Goal: Task Accomplishment & Management: Use online tool/utility

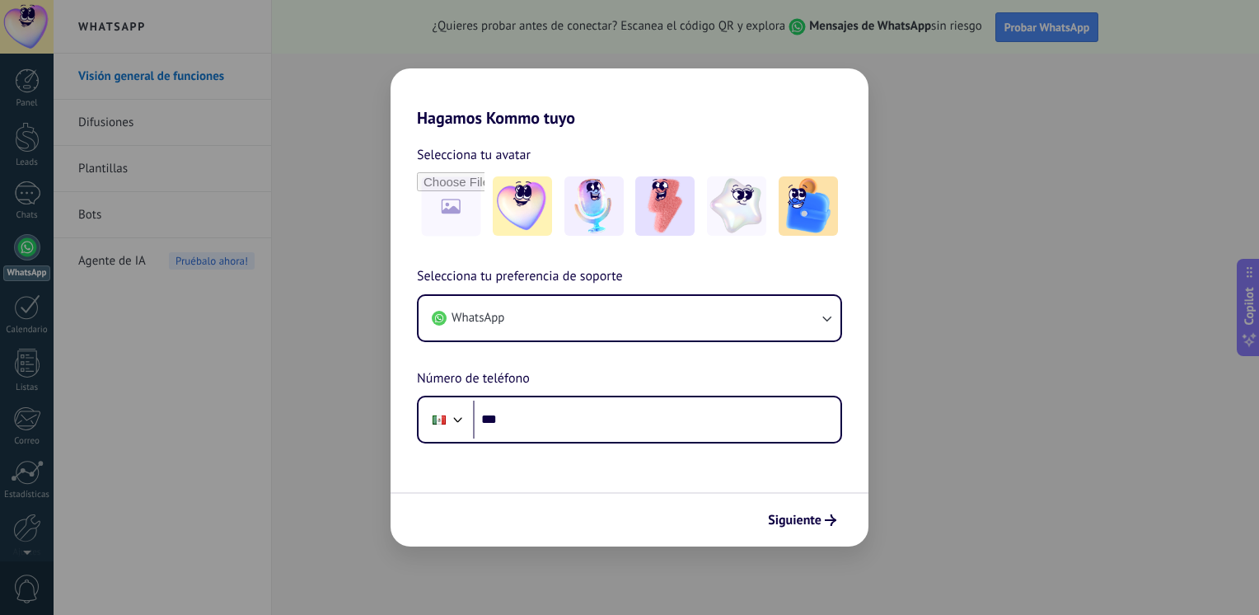
click at [785, 536] on div "Siguiente" at bounding box center [630, 519] width 478 height 54
click at [785, 526] on span "Siguiente" at bounding box center [795, 520] width 54 height 12
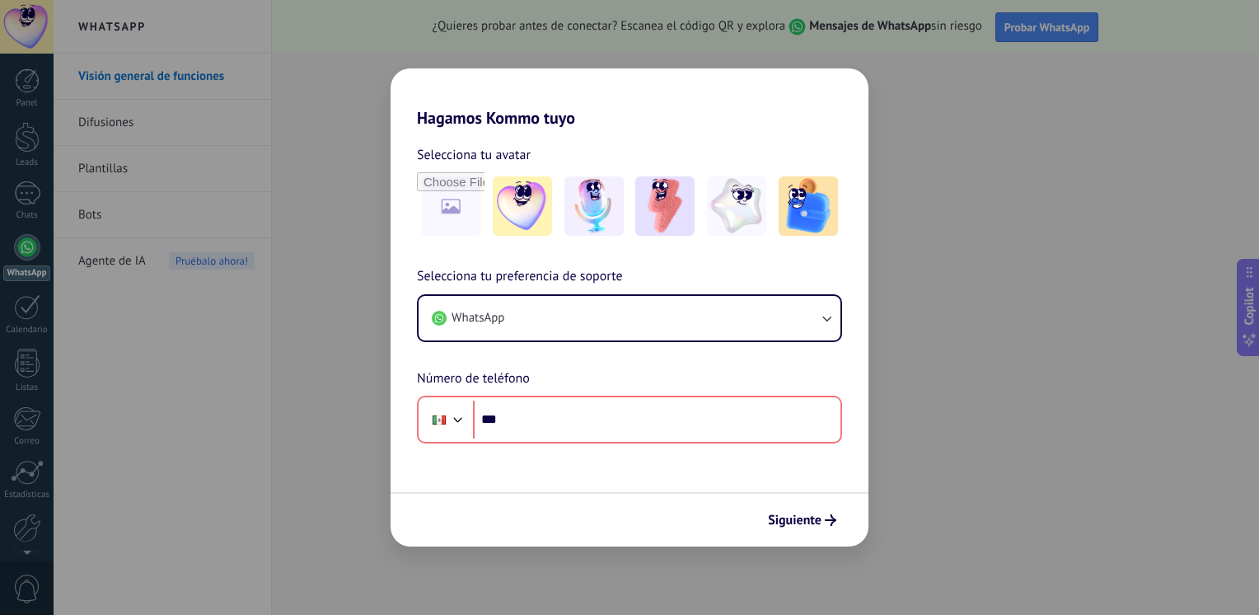
click at [1015, 405] on div "Hagamos Kommo tuyo Selecciona tu avatar Selecciona tu preferencia de soporte Wh…" at bounding box center [629, 307] width 1259 height 615
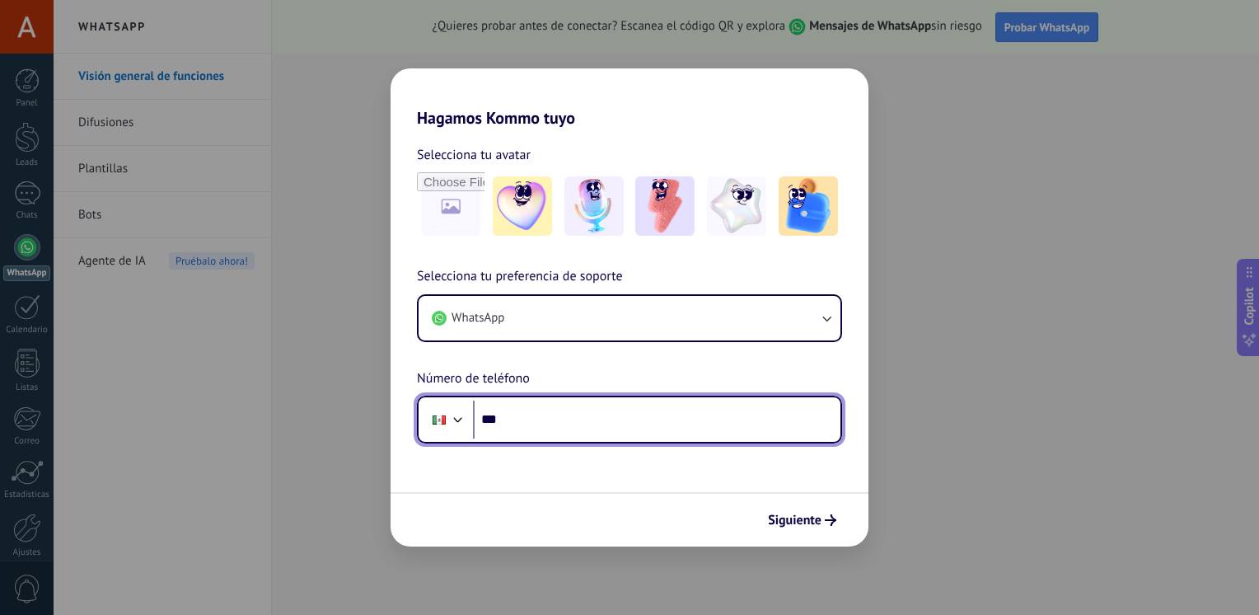
click at [745, 417] on input "***" at bounding box center [657, 420] width 368 height 38
type input "**********"
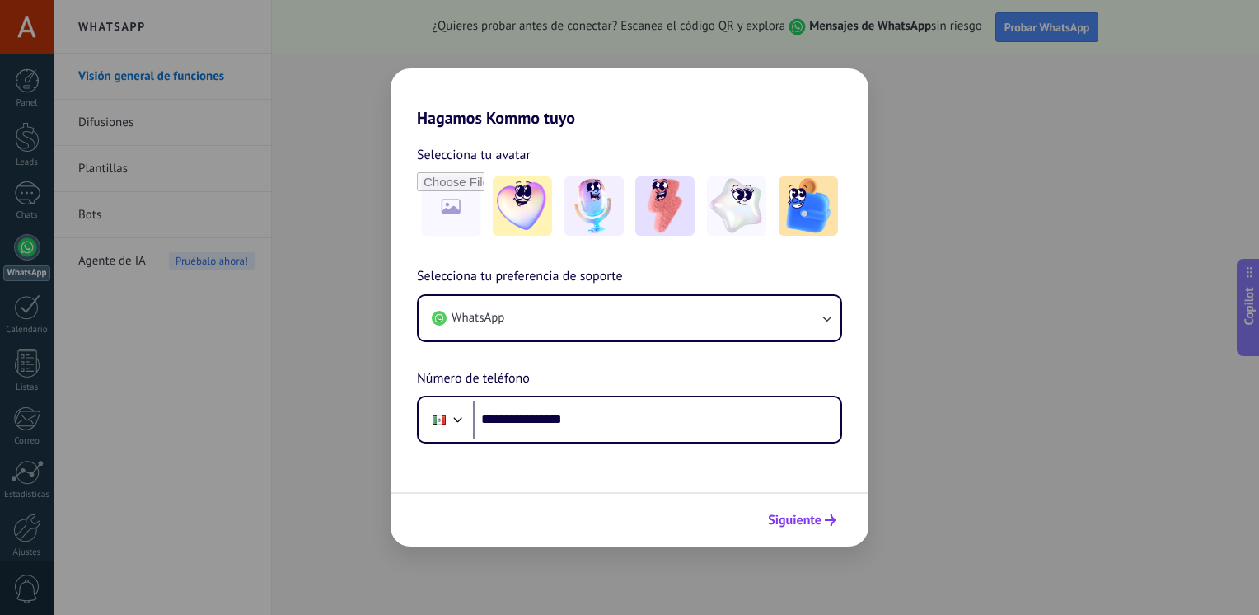
click at [799, 522] on span "Siguiente" at bounding box center [795, 520] width 54 height 12
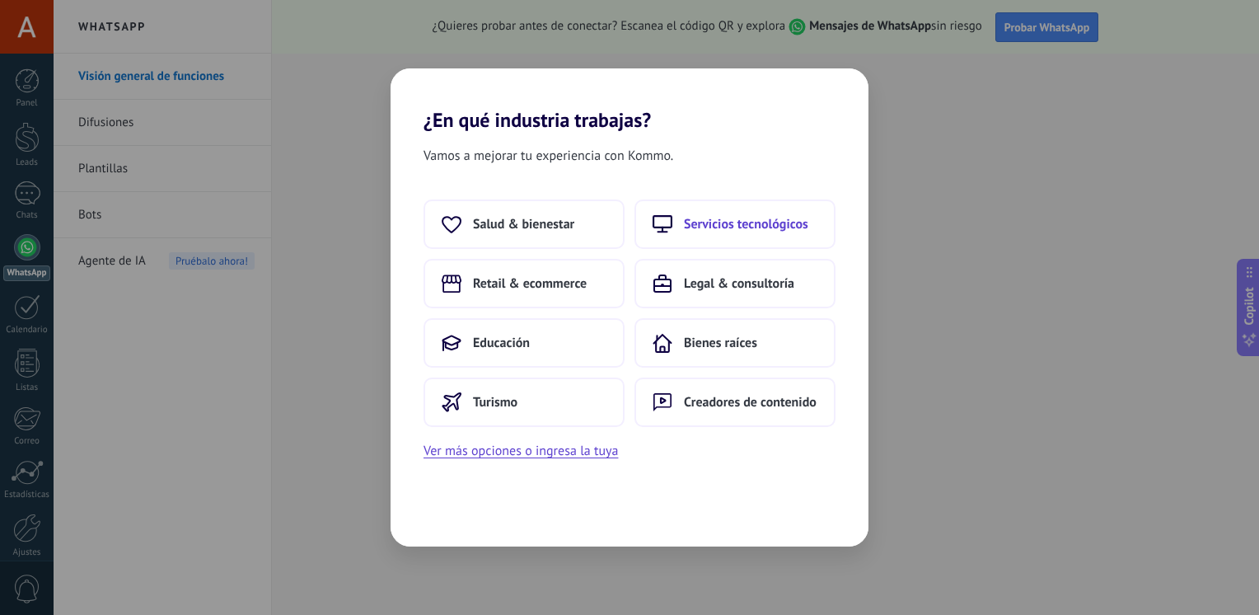
click at [706, 225] on span "Servicios tecnológicos" at bounding box center [746, 224] width 124 height 16
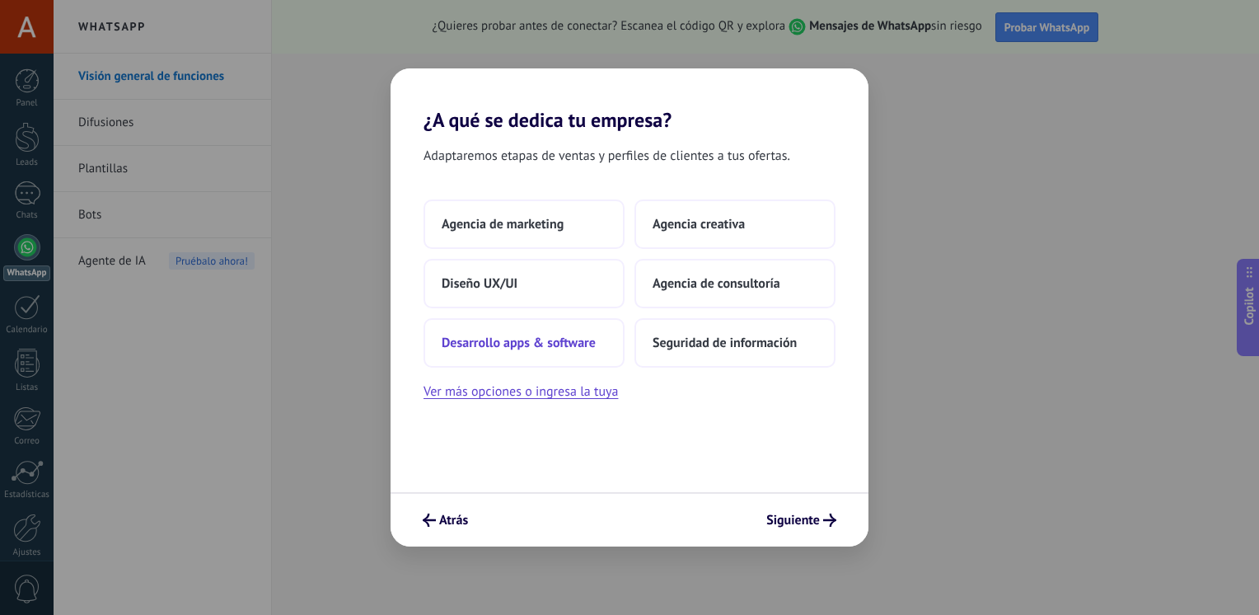
click at [601, 351] on button "Desarrollo apps & software" at bounding box center [524, 342] width 201 height 49
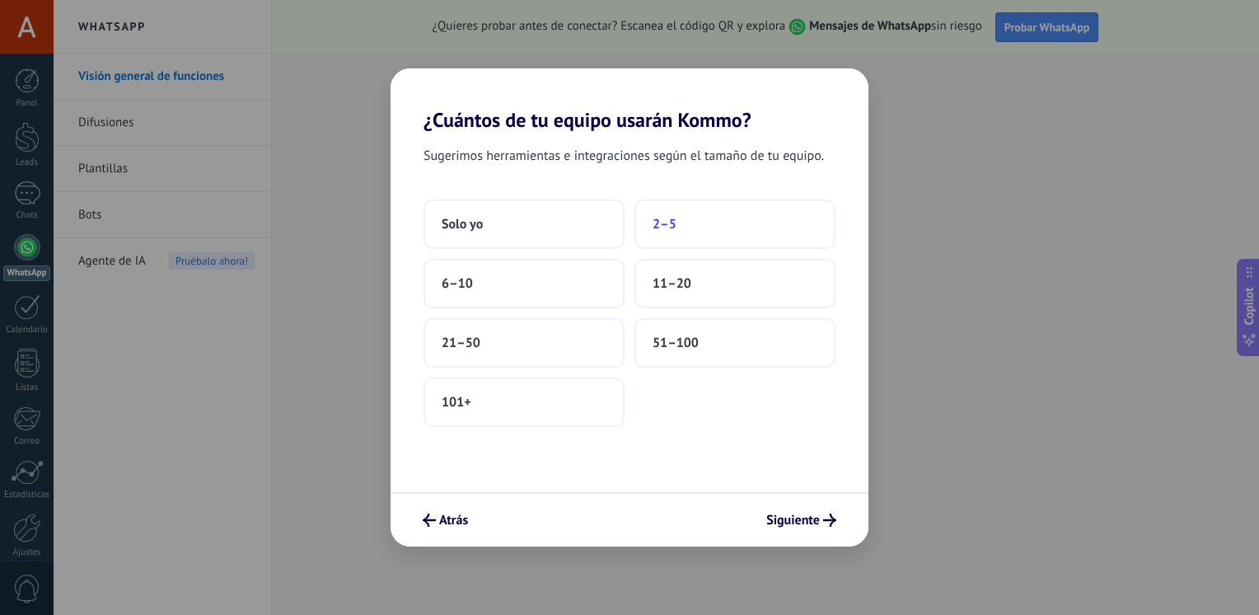
click at [690, 236] on button "2–5" at bounding box center [735, 223] width 201 height 49
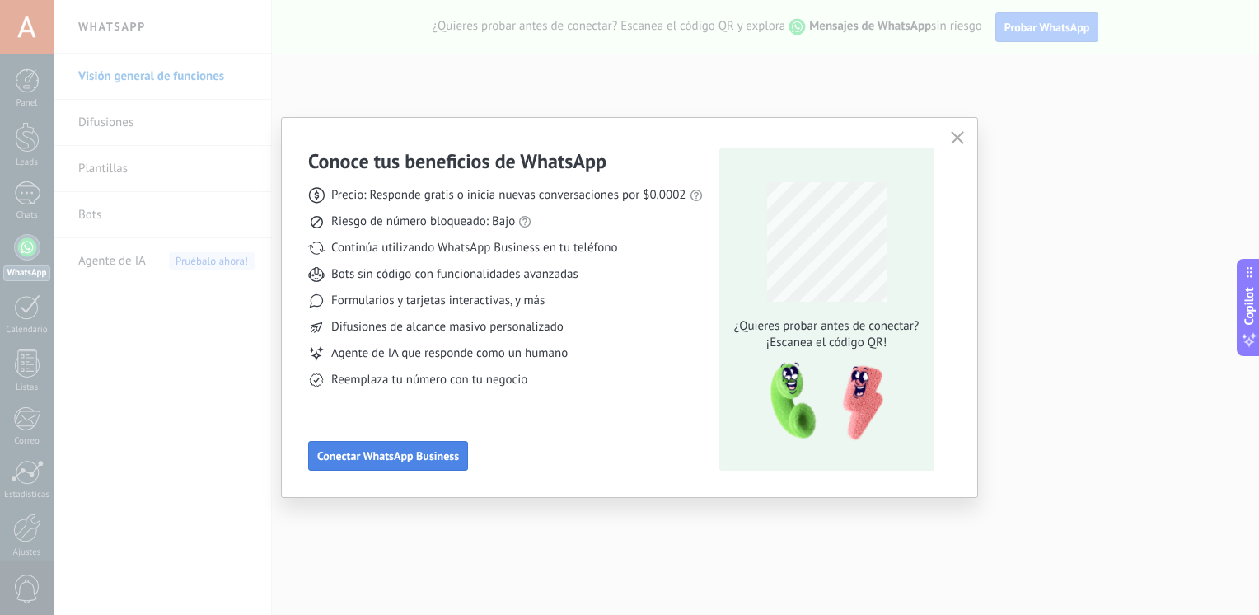
click at [419, 460] on span "Conectar WhatsApp Business" at bounding box center [388, 456] width 142 height 12
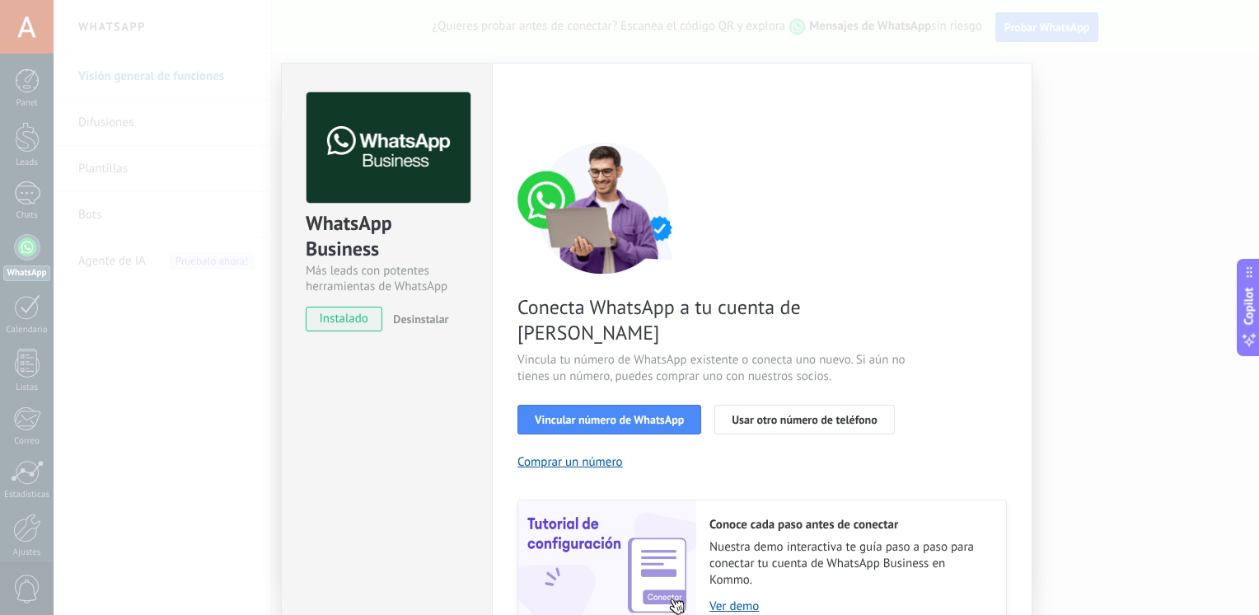
scroll to position [64, 0]
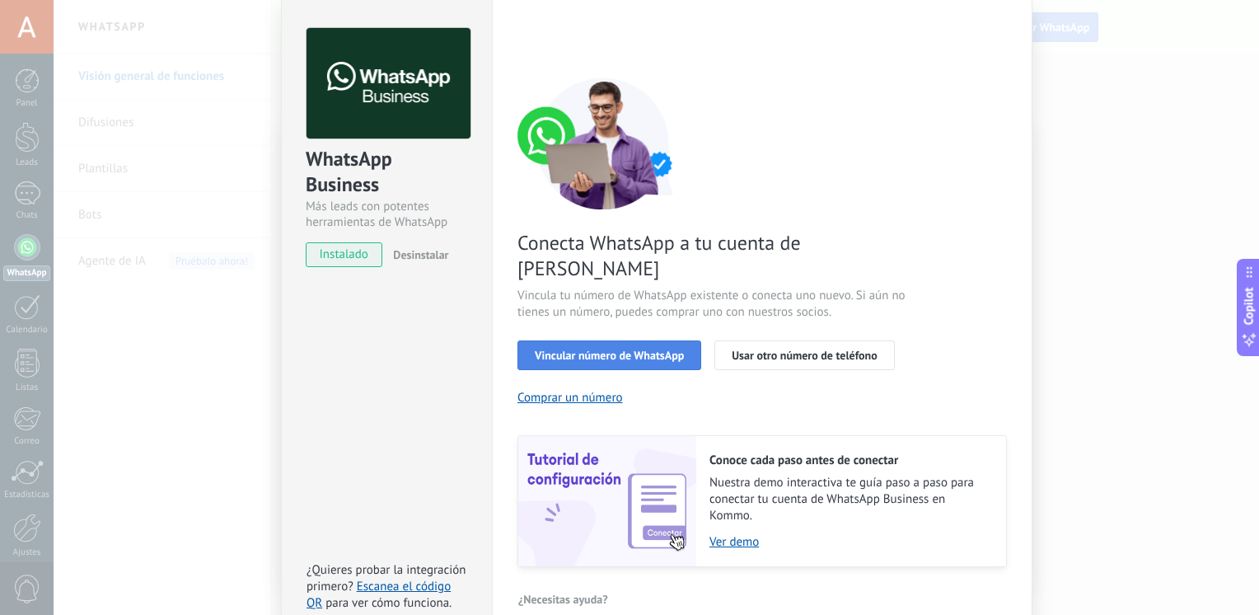
click at [641, 349] on span "Vincular número de WhatsApp" at bounding box center [609, 355] width 149 height 12
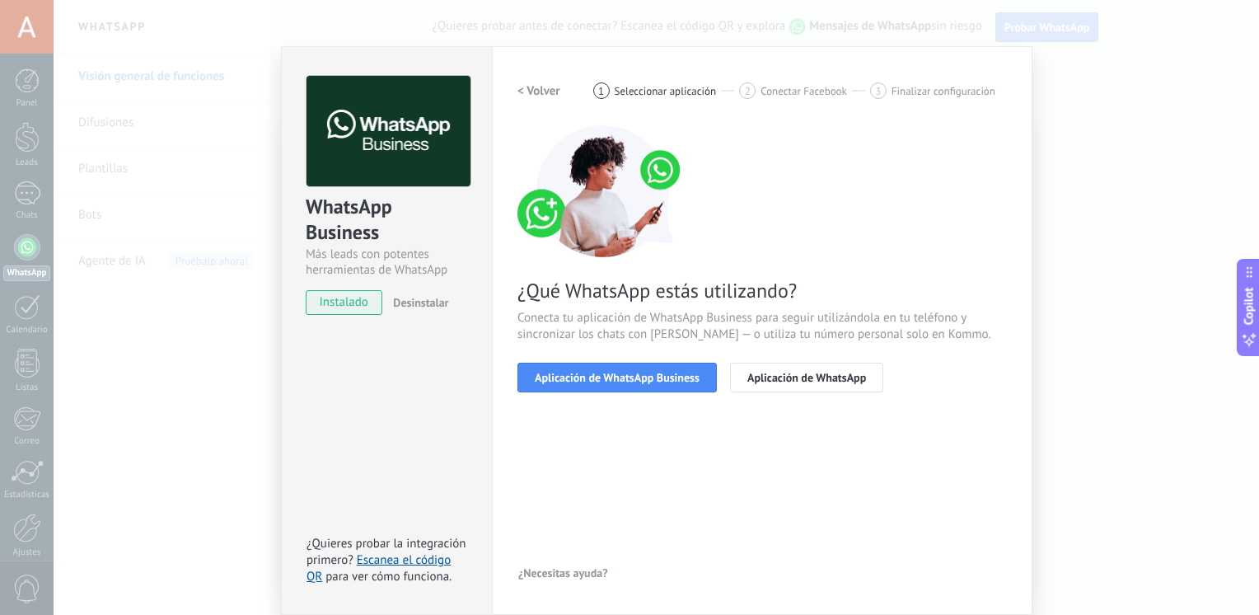
scroll to position [16, 0]
click at [605, 378] on span "Aplicación de WhatsApp Business" at bounding box center [617, 378] width 165 height 12
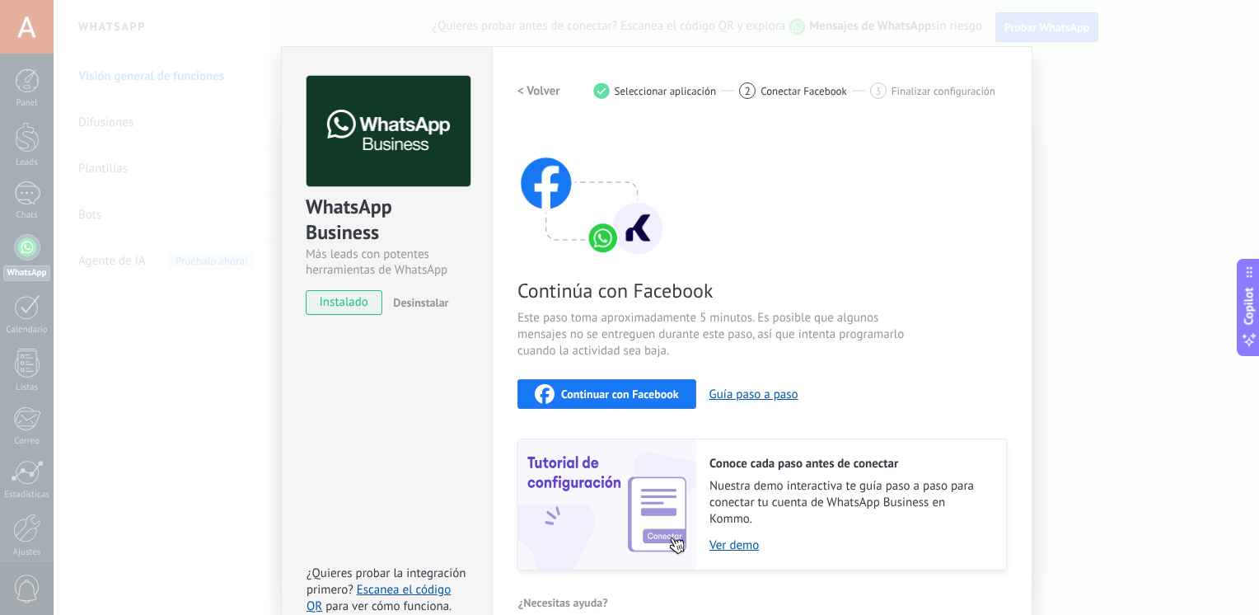
scroll to position [45, 0]
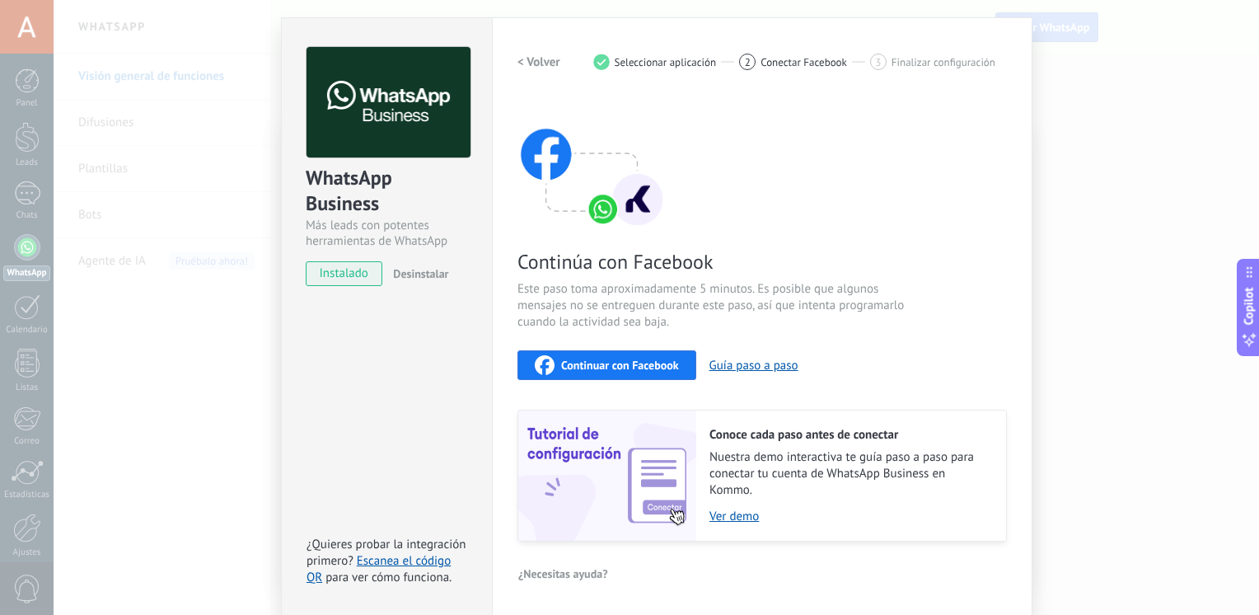
click at [668, 364] on span "Continuar con Facebook" at bounding box center [620, 365] width 118 height 12
click at [182, 346] on div "WhatsApp Business Más leads con potentes herramientas de WhatsApp instalado Des…" at bounding box center [657, 307] width 1206 height 615
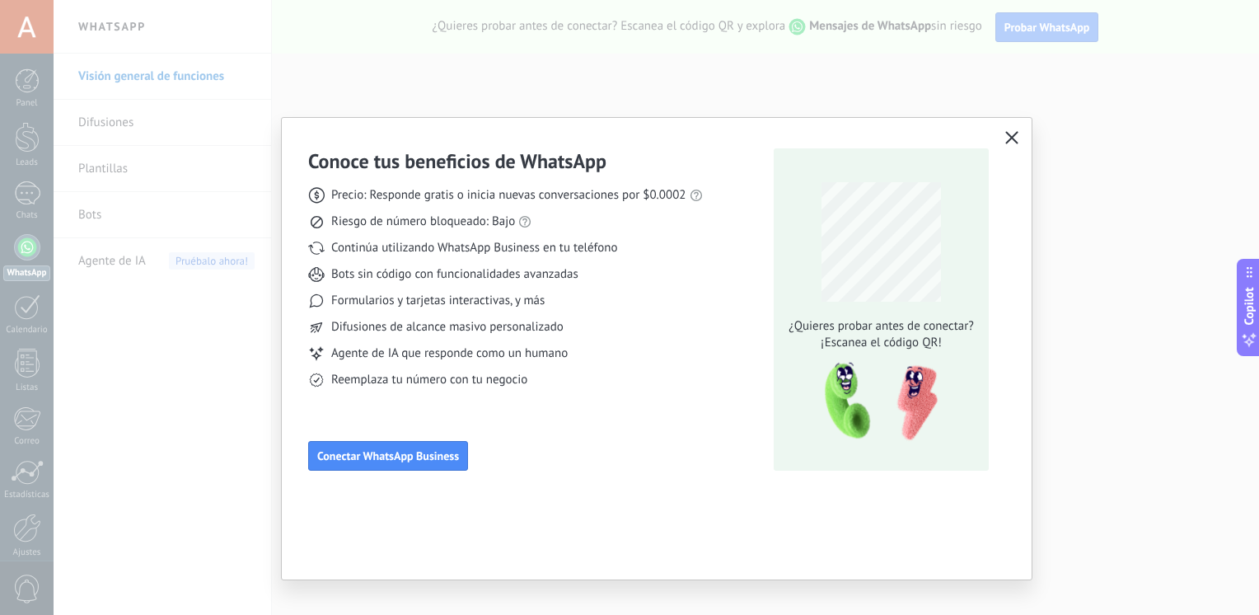
click at [1002, 137] on button "button" at bounding box center [1011, 138] width 21 height 23
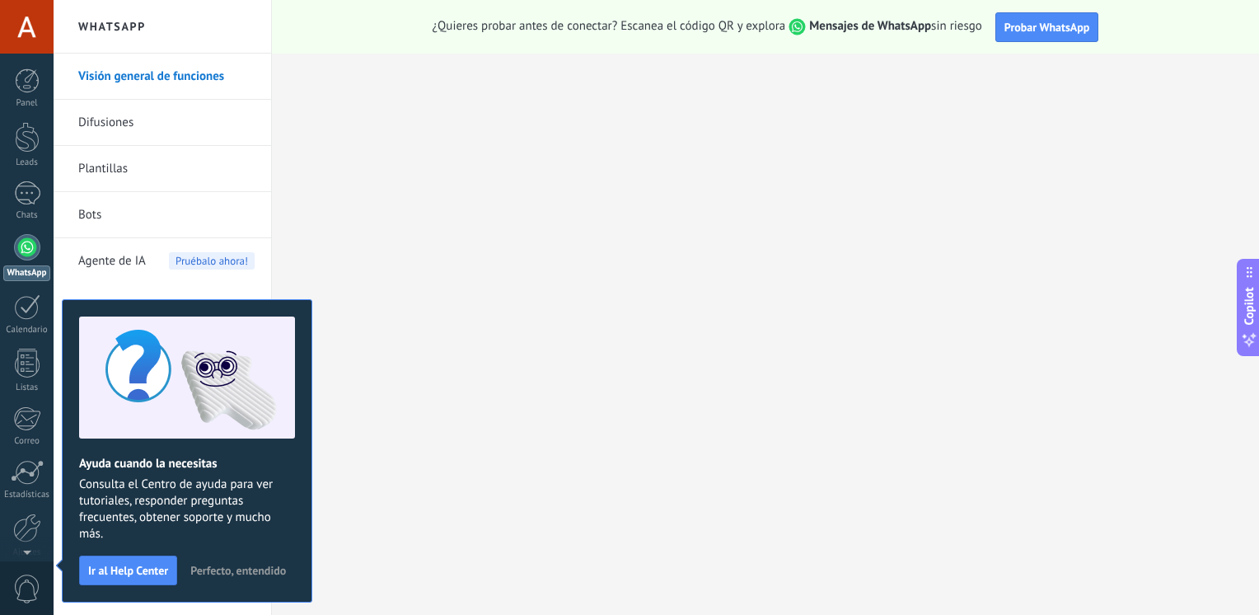
click at [225, 572] on span "Perfecto, entendido" at bounding box center [238, 571] width 96 height 12
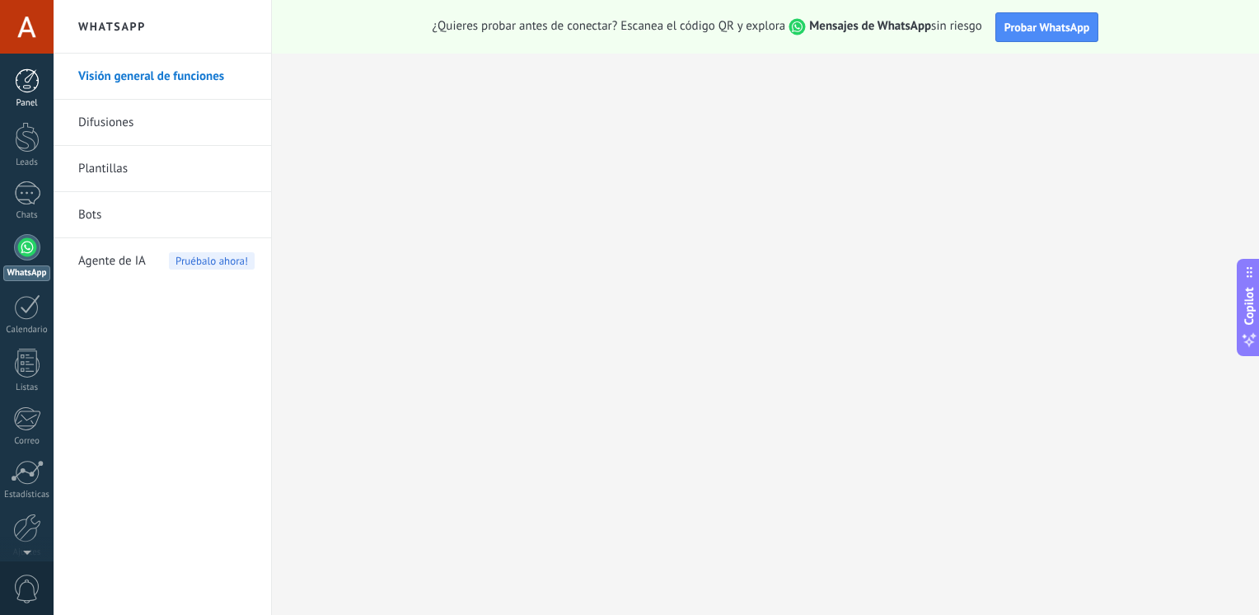
click at [43, 91] on link "Panel" at bounding box center [27, 88] width 54 height 40
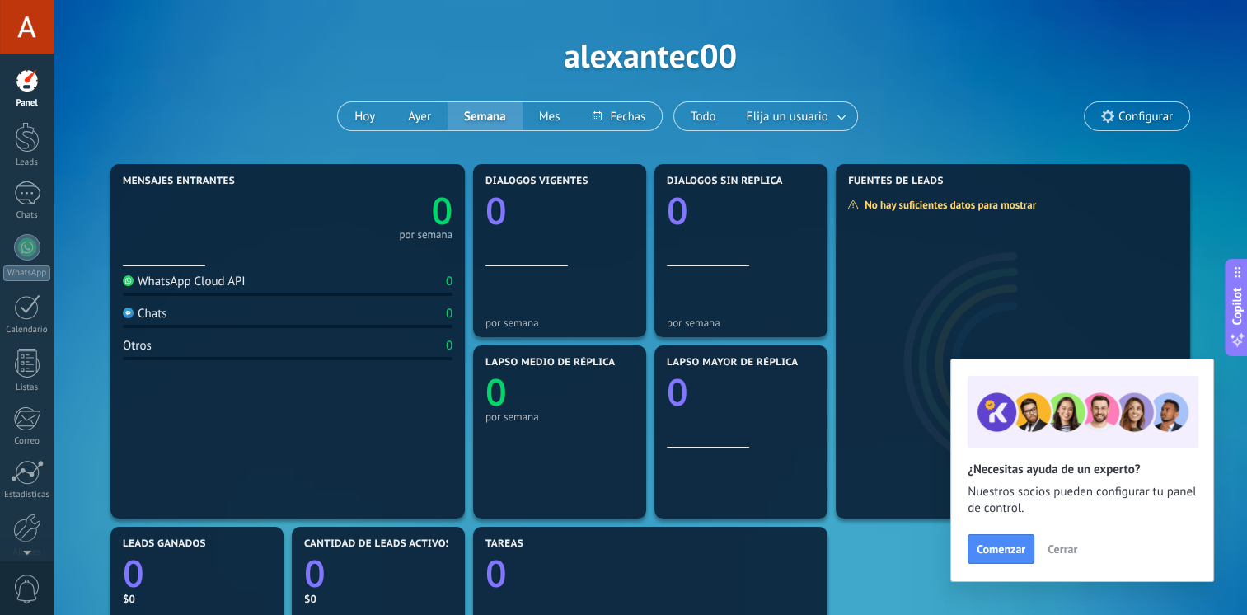
scroll to position [51, 0]
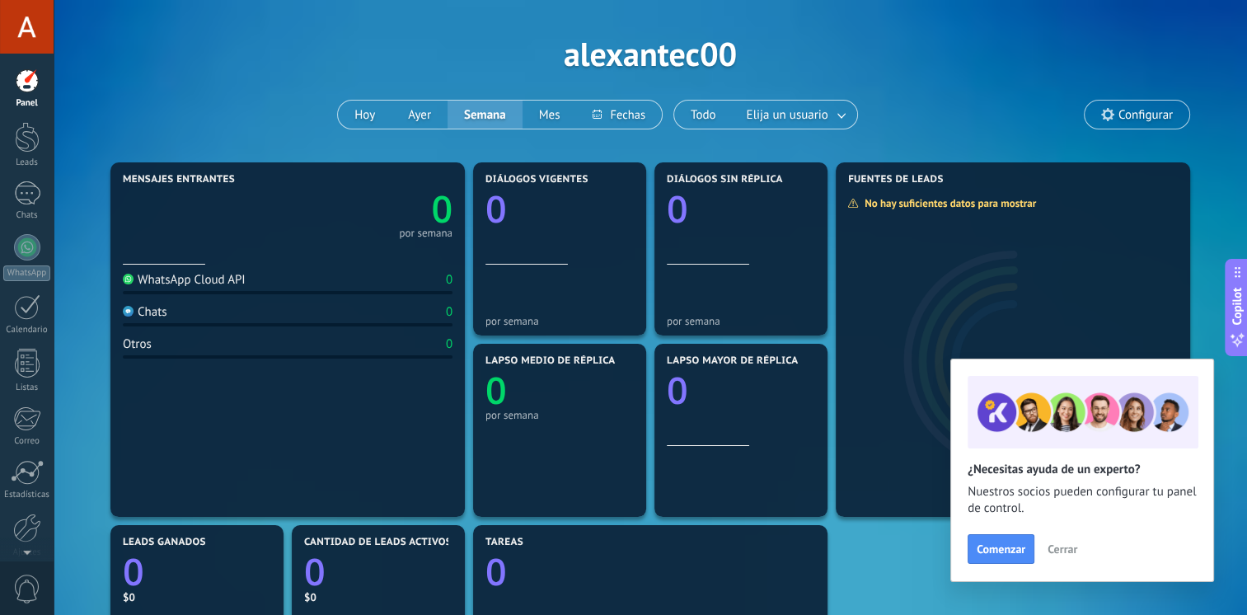
click at [1075, 552] on span "Cerrar" at bounding box center [1063, 549] width 30 height 12
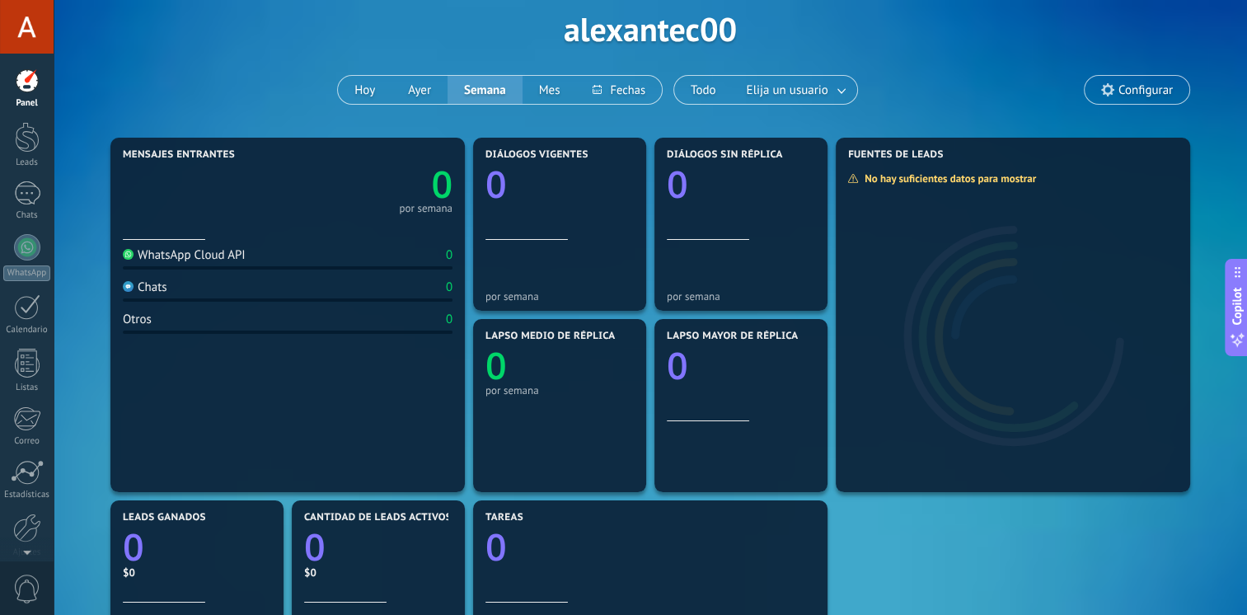
scroll to position [74, 0]
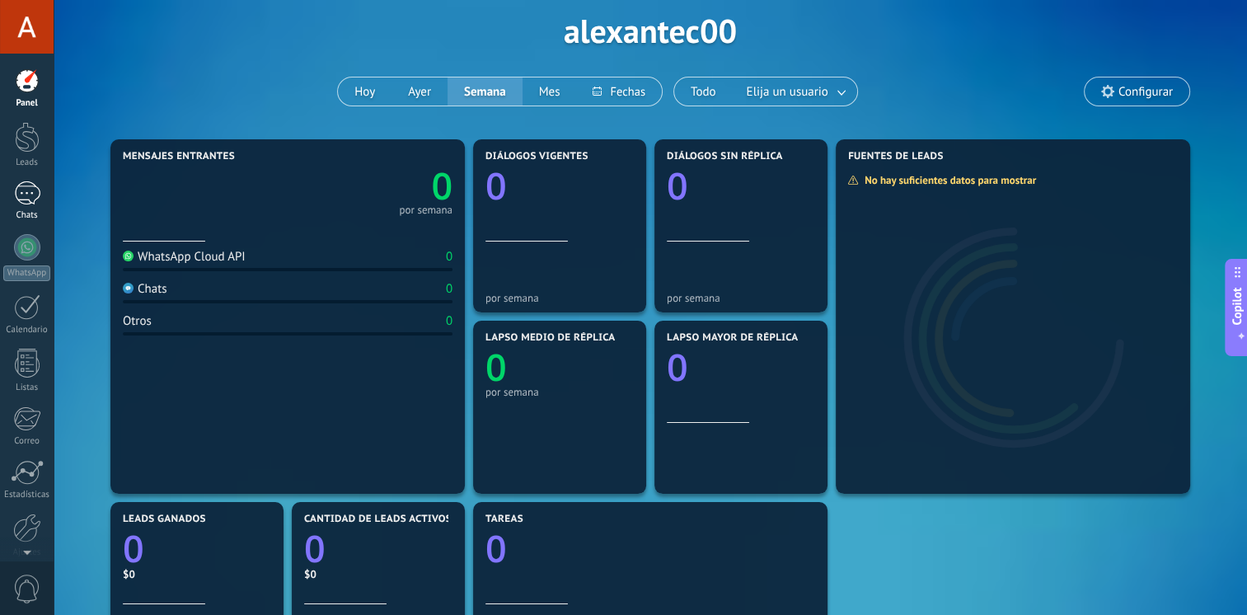
click at [27, 197] on div at bounding box center [27, 193] width 26 height 24
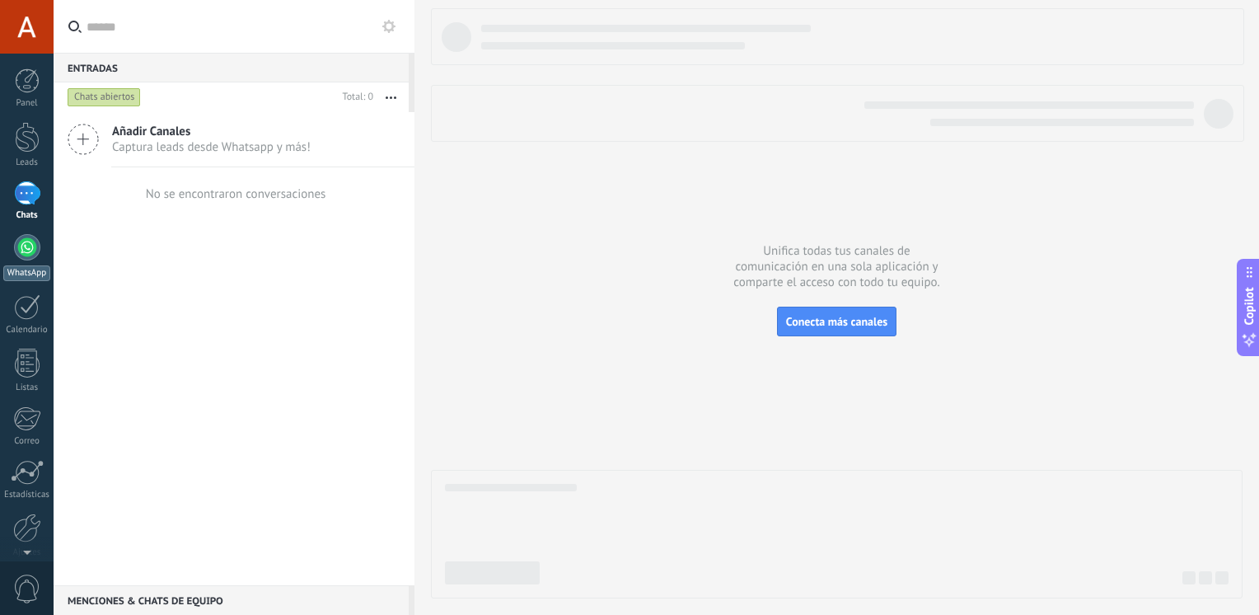
click at [20, 248] on div at bounding box center [27, 247] width 26 height 26
